Goal: Navigation & Orientation: Find specific page/section

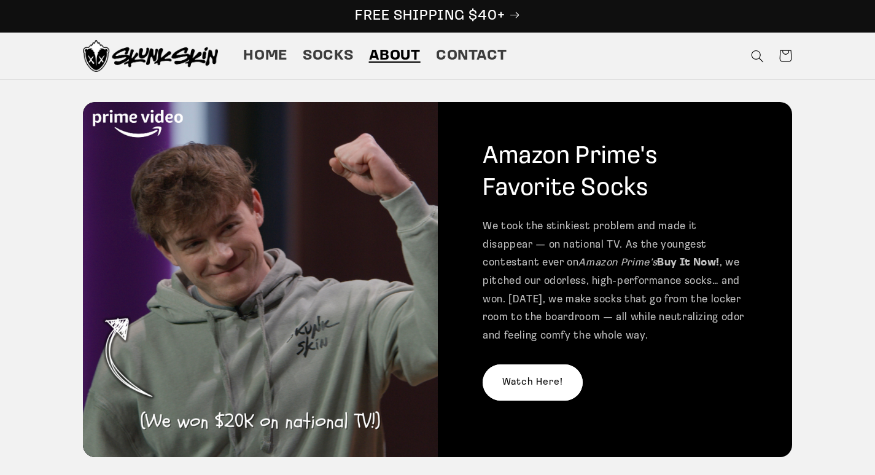
click at [304, 3] on link "FREE SHIPPING $40+" at bounding box center [437, 16] width 875 height 32
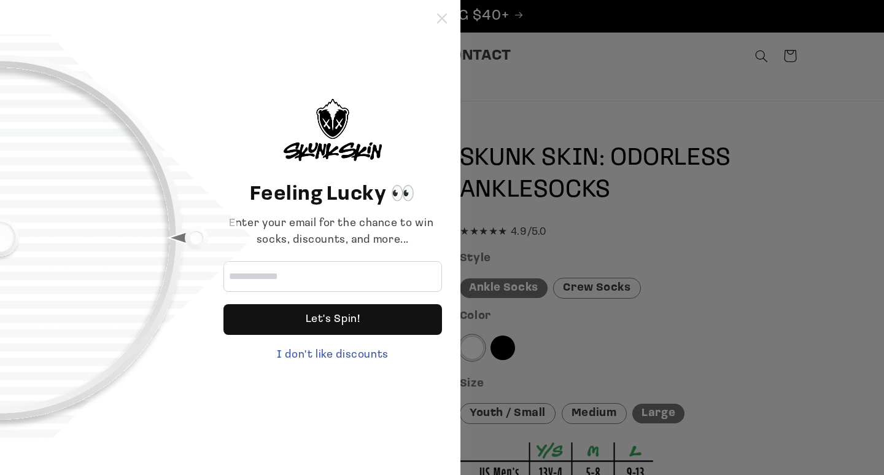
click at [439, 15] on icon at bounding box center [442, 19] width 10 height 10
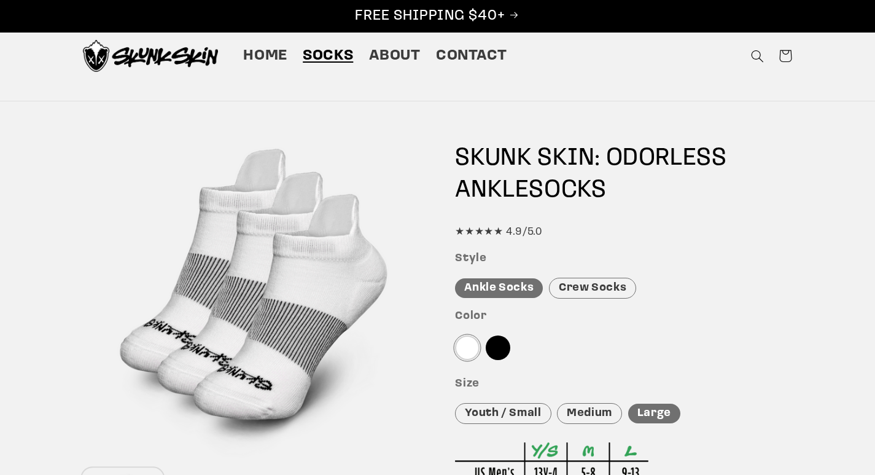
click at [79, 47] on link at bounding box center [150, 56] width 145 height 42
